Goal: Navigation & Orientation: Find specific page/section

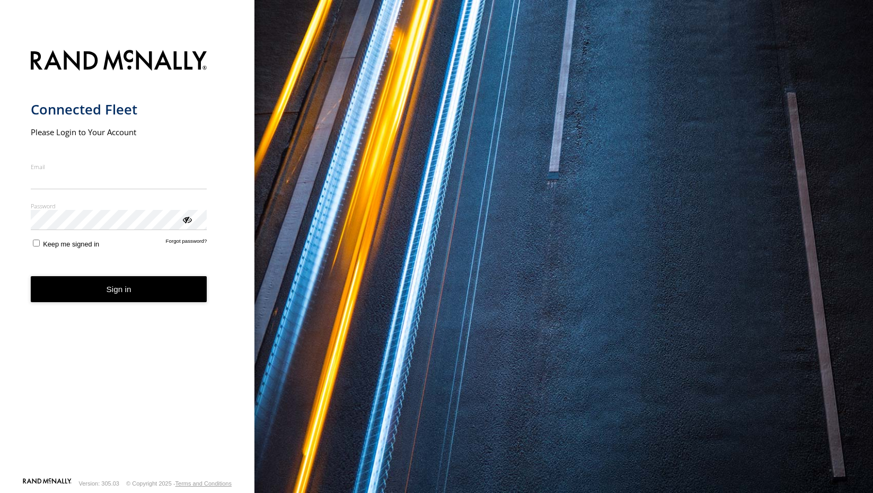
type input "**********"
click at [112, 299] on button "Sign in" at bounding box center [119, 289] width 176 height 26
